Goal: Find specific page/section: Find specific page/section

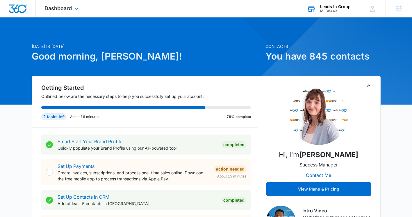
click at [333, 7] on div "Leads In Group" at bounding box center [335, 6] width 30 height 5
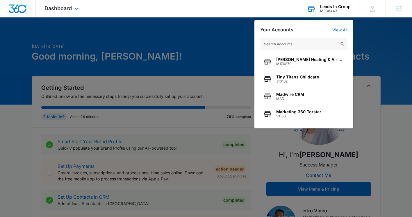
click at [298, 44] on input "text" at bounding box center [303, 44] width 87 height 12
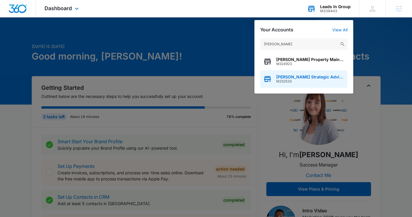
type input "[PERSON_NAME]"
click at [284, 80] on span "M332533" at bounding box center [310, 81] width 68 height 4
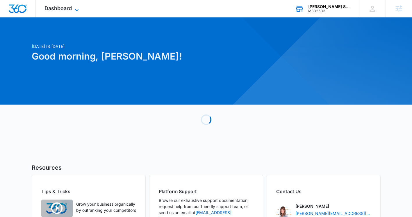
click at [71, 8] on span "Dashboard" at bounding box center [57, 8] width 27 height 6
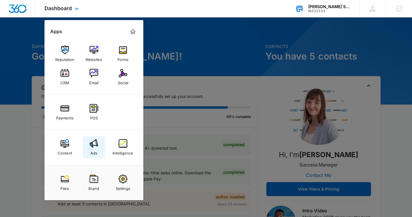
click at [98, 152] on link "Ads" at bounding box center [94, 147] width 22 height 22
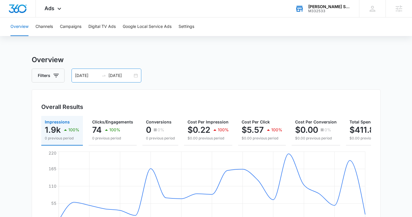
click at [136, 74] on div "09/10/2025 09/30/2025" at bounding box center [106, 76] width 70 height 14
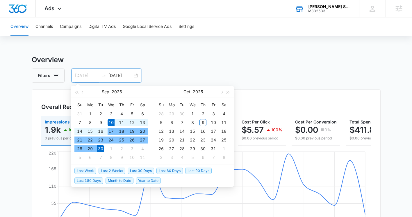
type input "[DATE]"
click at [110, 123] on div "10" at bounding box center [110, 122] width 7 height 7
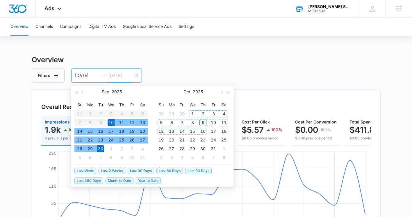
type input "[DATE]"
click at [202, 123] on div "9" at bounding box center [202, 122] width 7 height 7
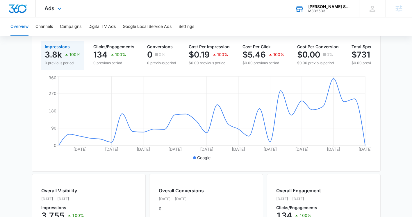
scroll to position [9, 0]
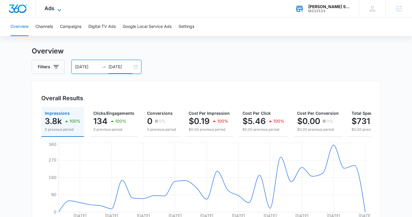
click at [56, 10] on icon at bounding box center [59, 10] width 7 height 7
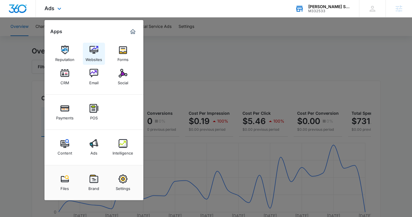
click at [92, 52] on img at bounding box center [93, 50] width 9 height 9
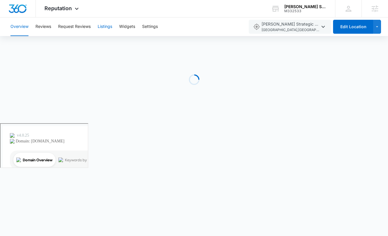
click at [103, 26] on button "Listings" at bounding box center [105, 26] width 15 height 19
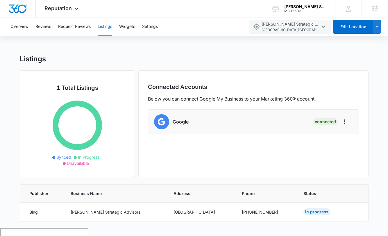
click at [30, 28] on div "Overview Reviews Request Reviews Listings Widgets Settings" at bounding box center [126, 26] width 238 height 19
click at [20, 28] on button "Overview" at bounding box center [19, 26] width 18 height 19
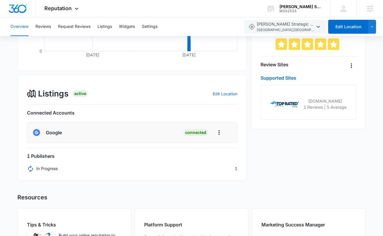
scroll to position [162, 0]
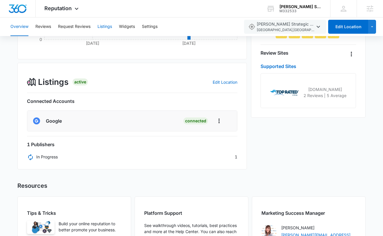
click at [105, 25] on button "Listings" at bounding box center [105, 26] width 15 height 19
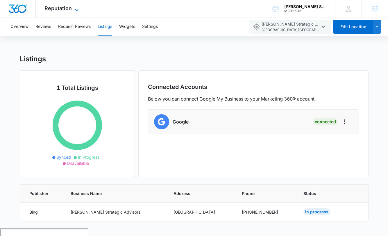
click at [60, 7] on span "Reputation" at bounding box center [57, 8] width 27 height 6
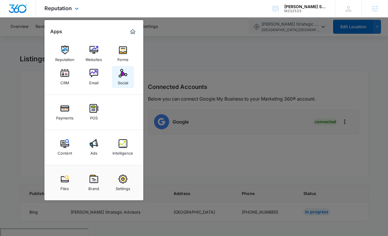
click at [121, 76] on img at bounding box center [122, 73] width 9 height 9
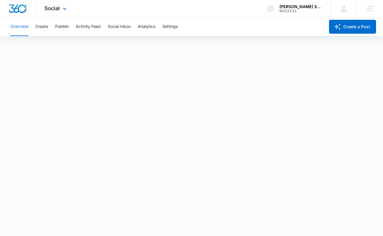
click at [60, 9] on div "Social Apps Reputation Websites Forms CRM Email Social Payments POS Content Ads…" at bounding box center [56, 8] width 41 height 17
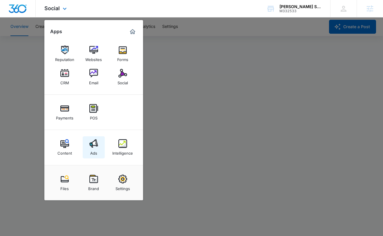
click at [96, 146] on img at bounding box center [93, 143] width 9 height 9
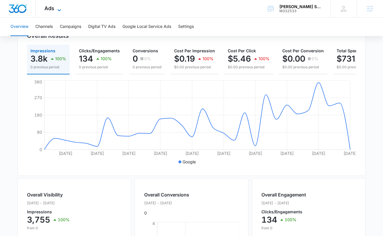
click at [60, 8] on icon at bounding box center [59, 10] width 7 height 7
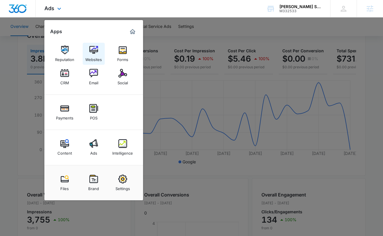
click at [92, 53] on img at bounding box center [93, 50] width 9 height 9
